Goal: Task Accomplishment & Management: Manage account settings

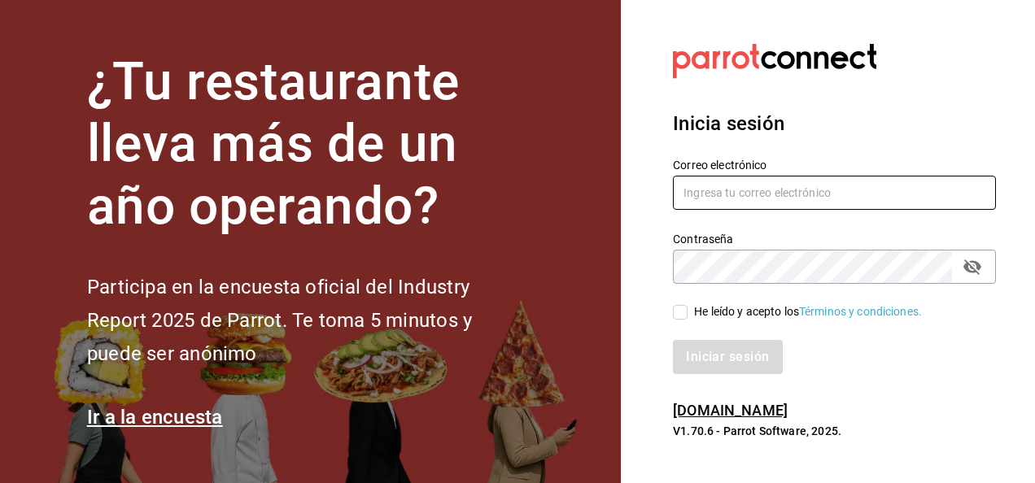
type input "nolita@multiuser.com"
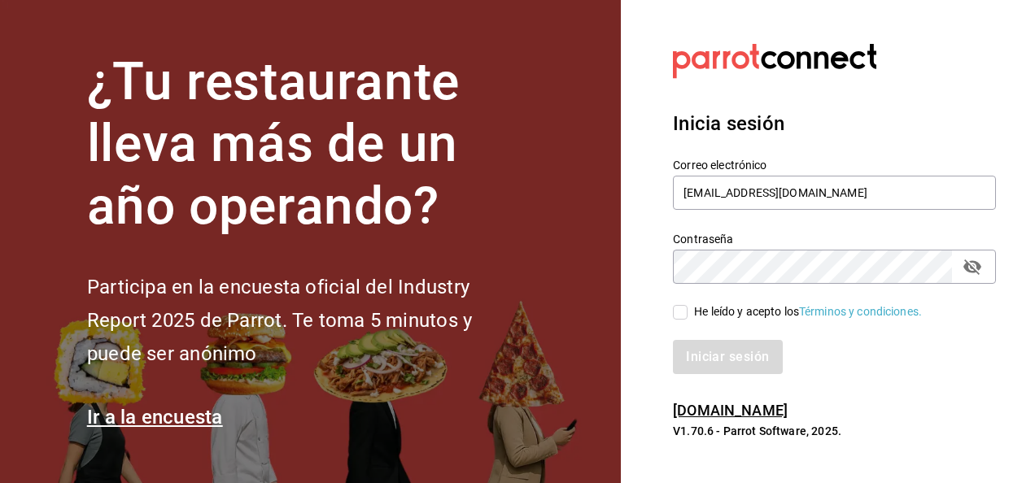
click at [682, 310] on input "He leído y acepto los Términos y condiciones." at bounding box center [680, 312] width 15 height 15
checkbox input "true"
click at [735, 363] on button "Iniciar sesión" at bounding box center [728, 357] width 111 height 34
click at [738, 355] on button "Iniciar sesión" at bounding box center [728, 357] width 111 height 34
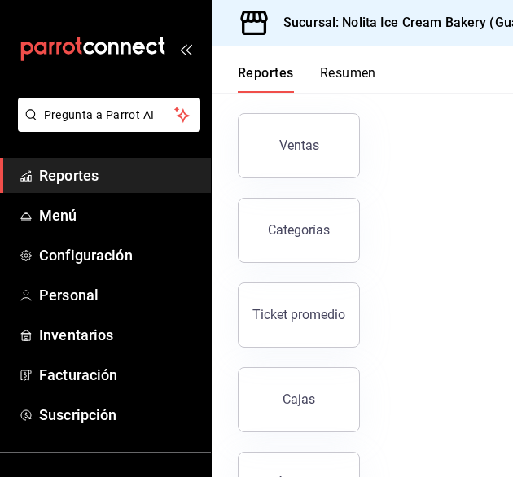
scroll to position [101, 0]
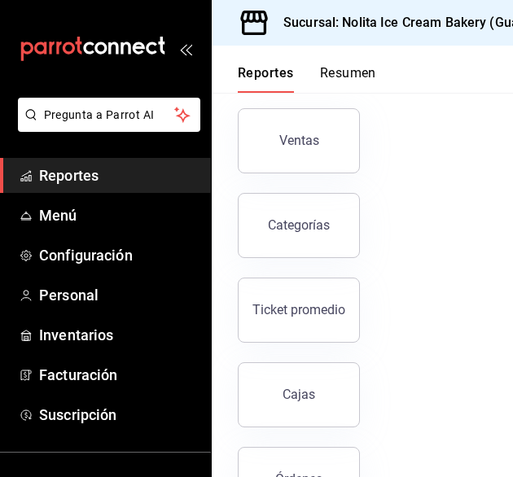
click at [358, 72] on button "Resumen" at bounding box center [348, 79] width 56 height 28
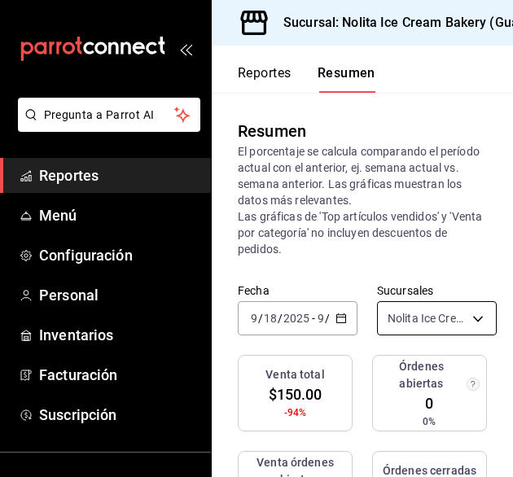
click at [462, 315] on body "Pregunta a Parrot AI Reportes Menú Configuración Personal Inventarios Facturaci…" at bounding box center [256, 238] width 513 height 477
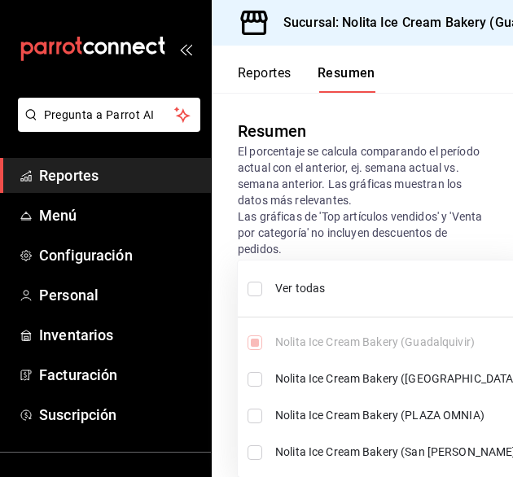
click at [255, 287] on input "checkbox" at bounding box center [254, 288] width 15 height 15
checkbox input "true"
type input "[object Object],[object Object],[object Object],[object Object]"
checkbox input "true"
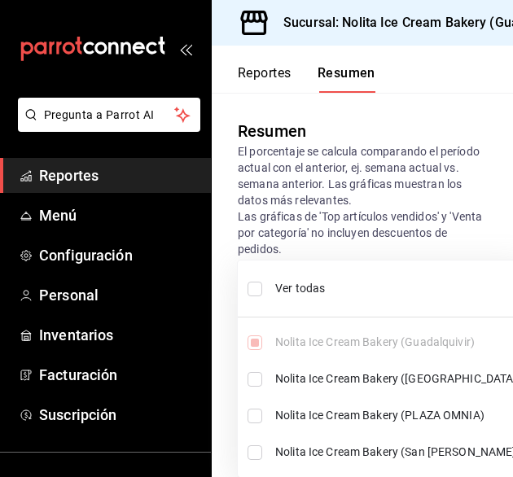
checkbox input "true"
click at [469, 271] on li "Ver todas" at bounding box center [383, 288] width 290 height 43
type input "[object Object]"
checkbox input "false"
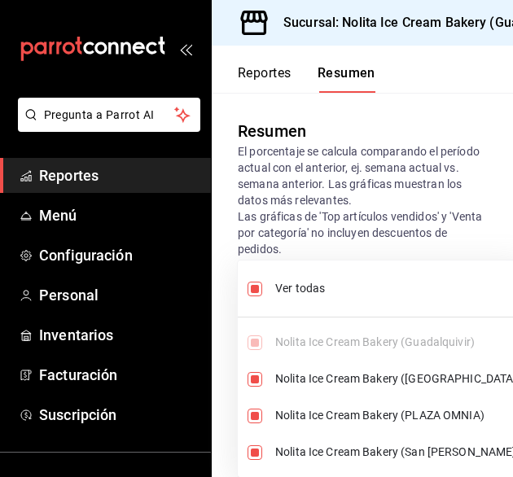
checkbox input "false"
click at [469, 271] on li "Ver todas" at bounding box center [383, 288] width 290 height 43
type input "[object Object],[object Object],[object Object],[object Object]"
checkbox input "true"
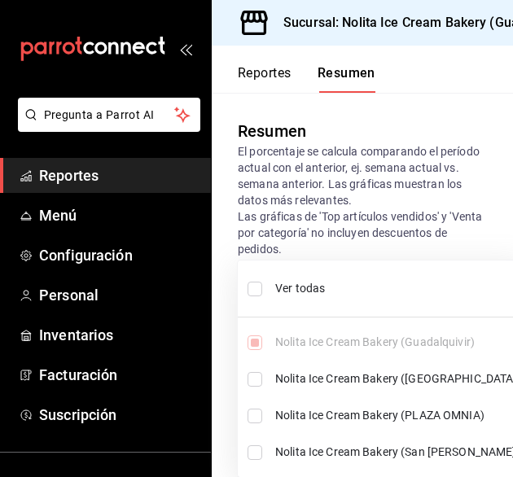
checkbox input "true"
click at [490, 233] on div at bounding box center [256, 238] width 513 height 477
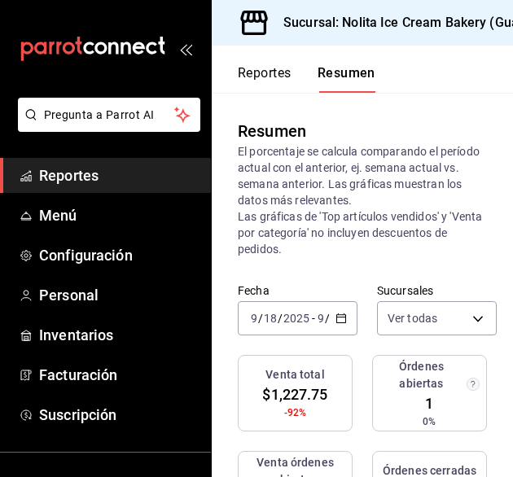
click at [328, 313] on div "[DATE] [DATE] - [DATE] [DATE]" at bounding box center [298, 318] width 120 height 34
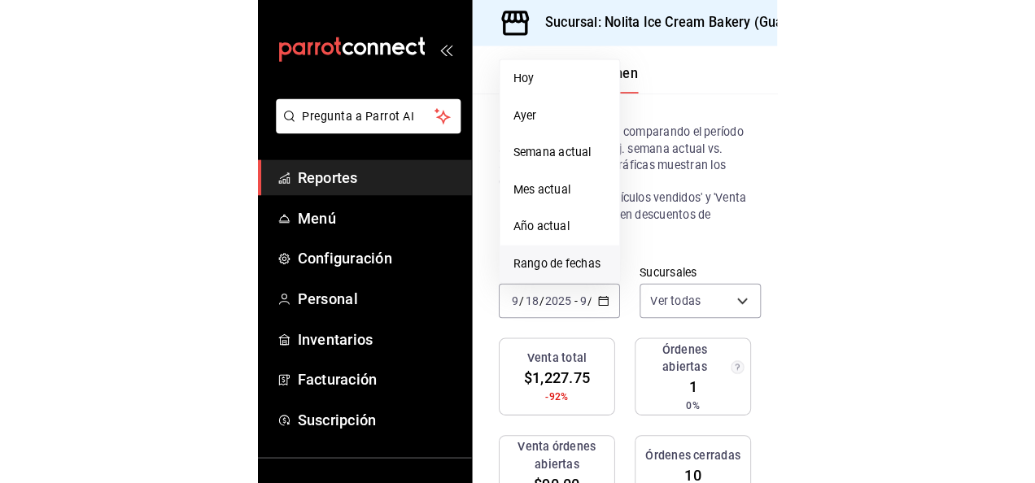
scroll to position [21, 0]
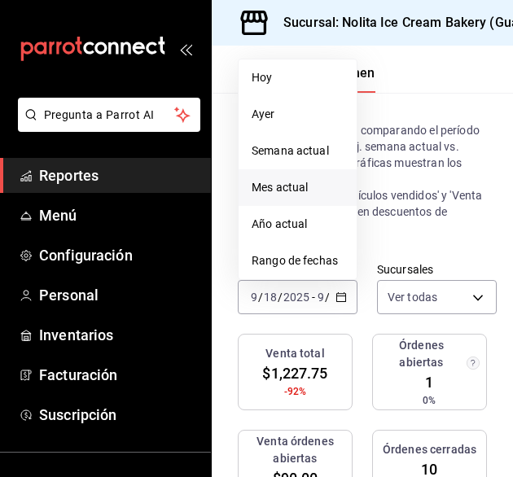
click at [295, 186] on span "Mes actual" at bounding box center [297, 187] width 92 height 17
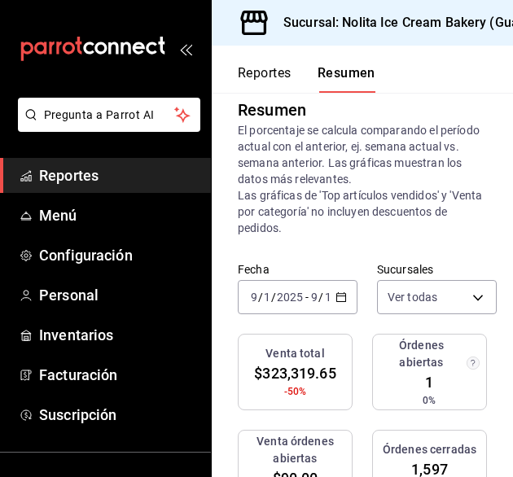
click at [338, 294] on \(Stroke\) "button" at bounding box center [341, 297] width 10 height 9
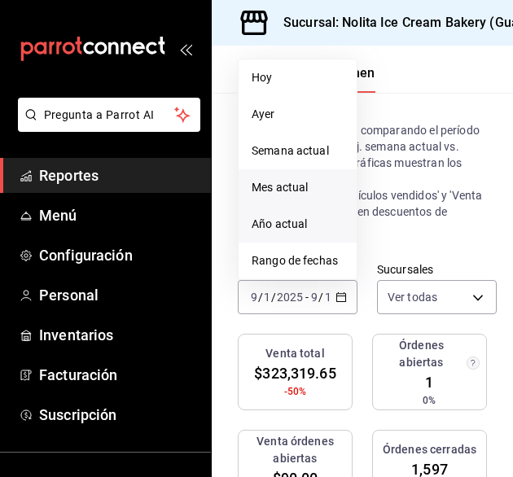
click at [291, 220] on span "Año actual" at bounding box center [297, 224] width 92 height 17
